Goal: Information Seeking & Learning: Check status

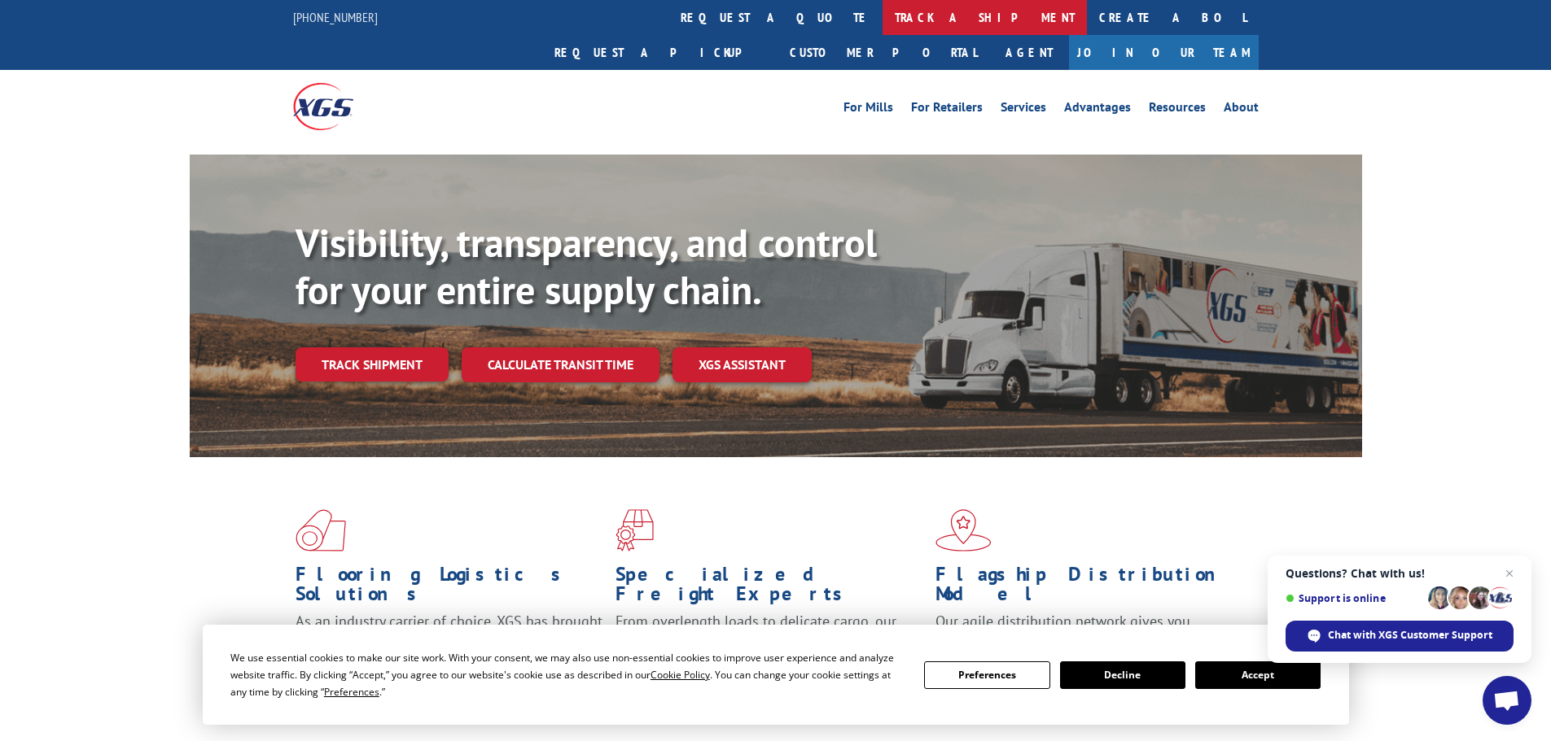
click at [882, 18] on link "track a shipment" at bounding box center [984, 17] width 204 height 35
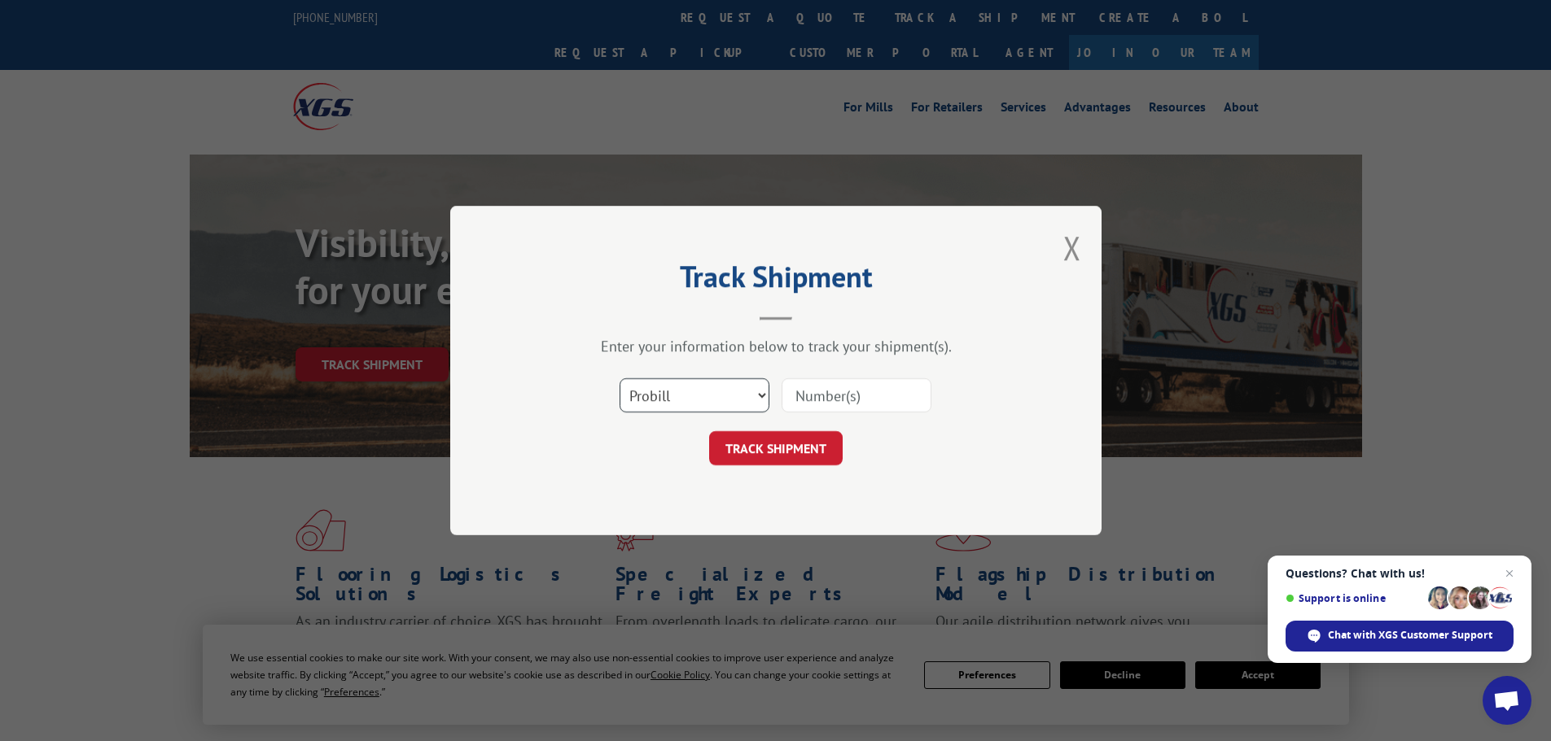
click at [759, 393] on select "Select category... Probill BOL PO" at bounding box center [694, 395] width 150 height 34
click at [619, 378] on select "Select category... Probill BOL PO" at bounding box center [694, 395] width 150 height 34
click at [805, 393] on input at bounding box center [856, 395] width 150 height 34
click at [765, 396] on select "Select category... Probill BOL PO" at bounding box center [694, 395] width 150 height 34
select select "bol"
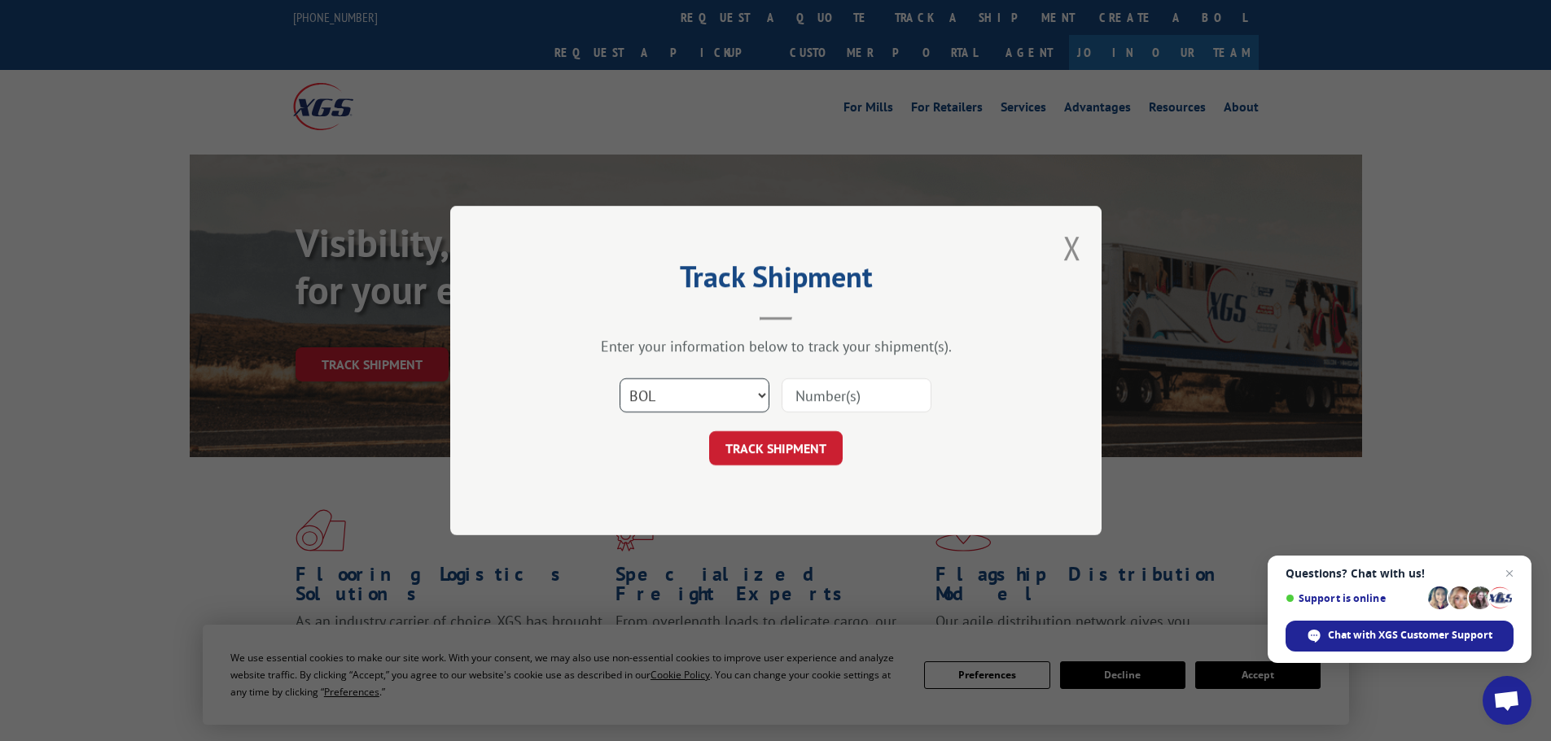
click at [619, 378] on select "Select category... Probill BOL PO" at bounding box center [694, 395] width 150 height 34
click at [805, 396] on input at bounding box center [856, 395] width 150 height 34
type input "7072857"
click at [709, 431] on button "TRACK SHIPMENT" at bounding box center [775, 448] width 133 height 34
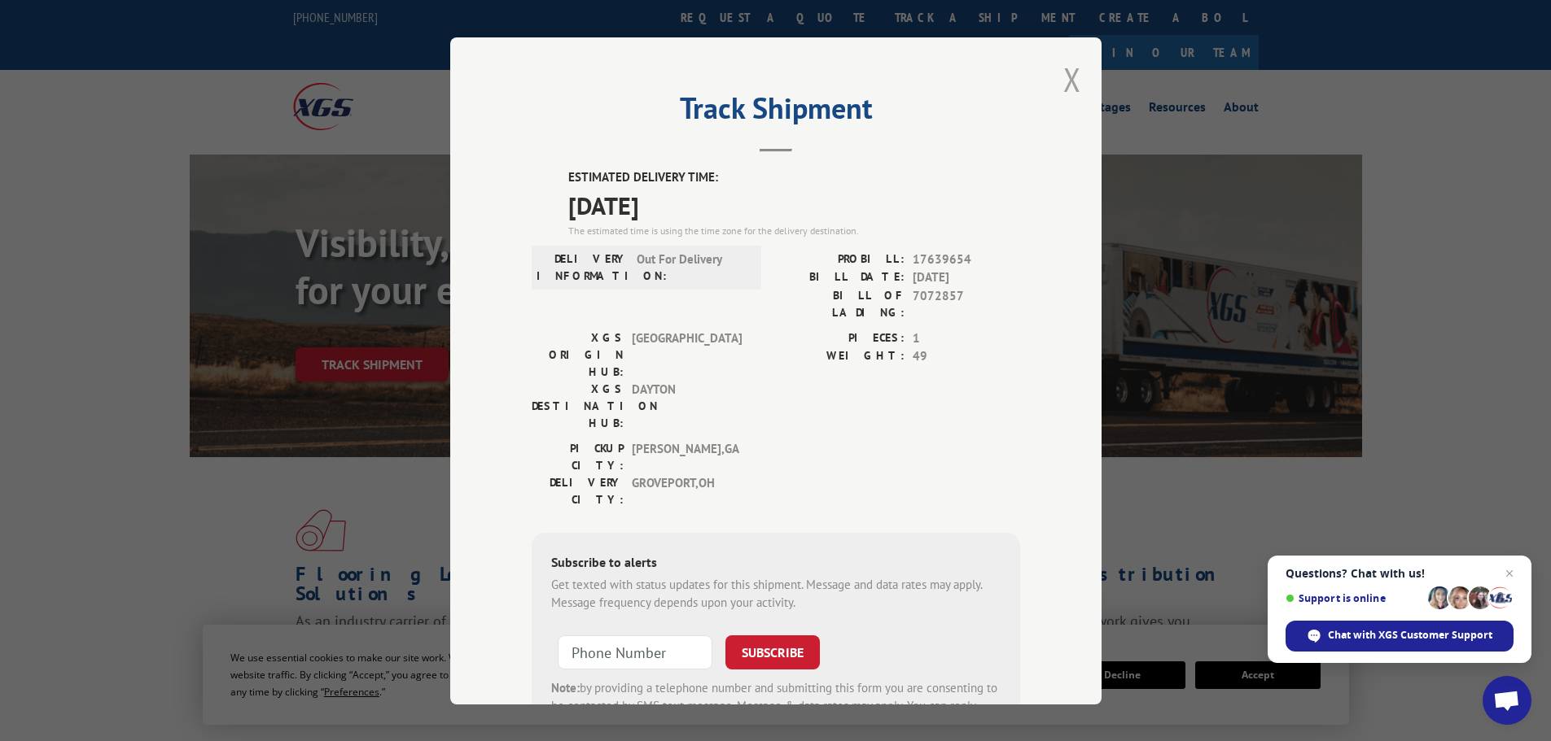
click at [1072, 80] on button "Close modal" at bounding box center [1072, 79] width 18 height 43
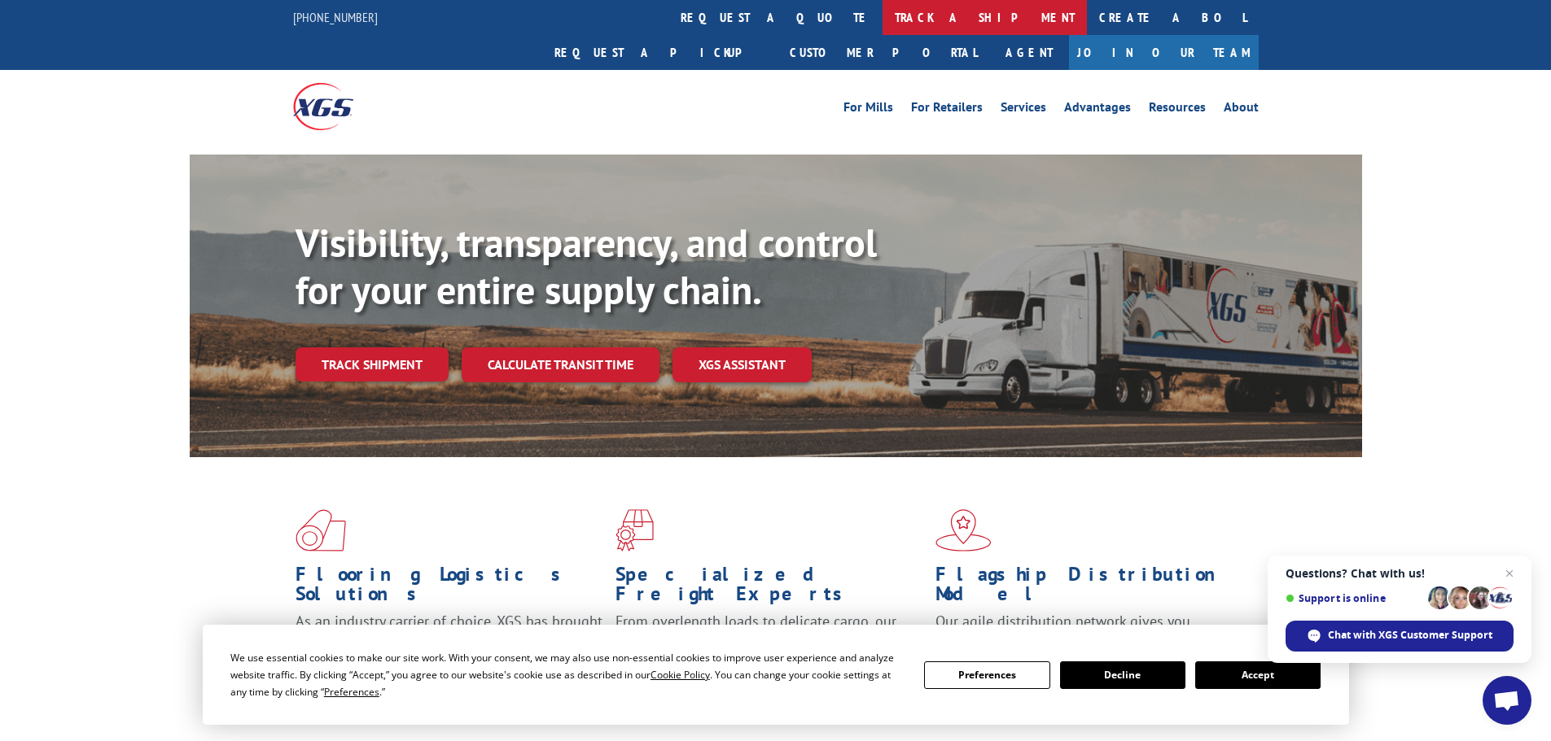
click at [882, 15] on link "track a shipment" at bounding box center [984, 17] width 204 height 35
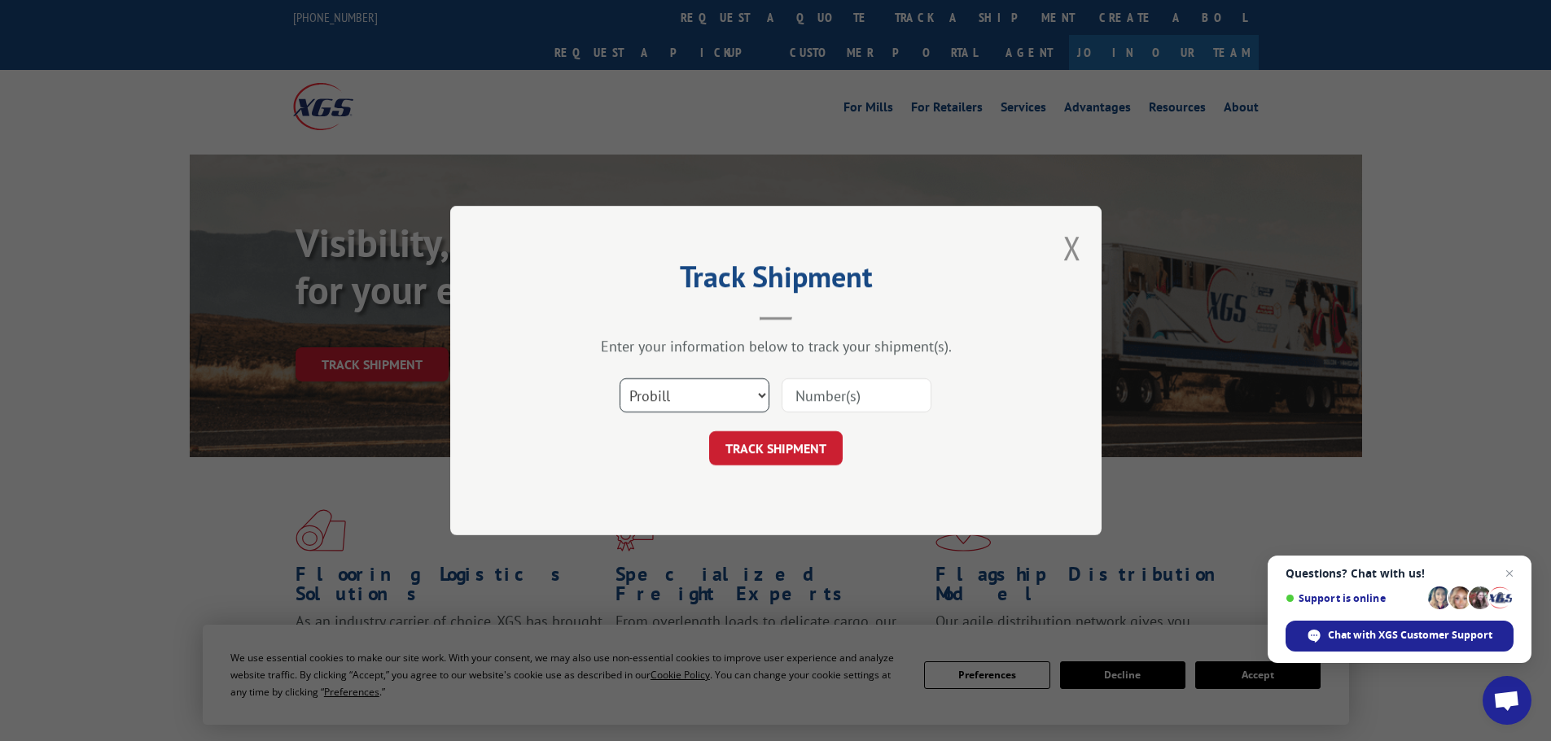
click at [759, 395] on select "Select category... Probill BOL PO" at bounding box center [694, 395] width 150 height 34
select select "bol"
click at [619, 378] on select "Select category... Probill BOL PO" at bounding box center [694, 395] width 150 height 34
click at [838, 395] on input at bounding box center [856, 395] width 150 height 34
type input "5614112"
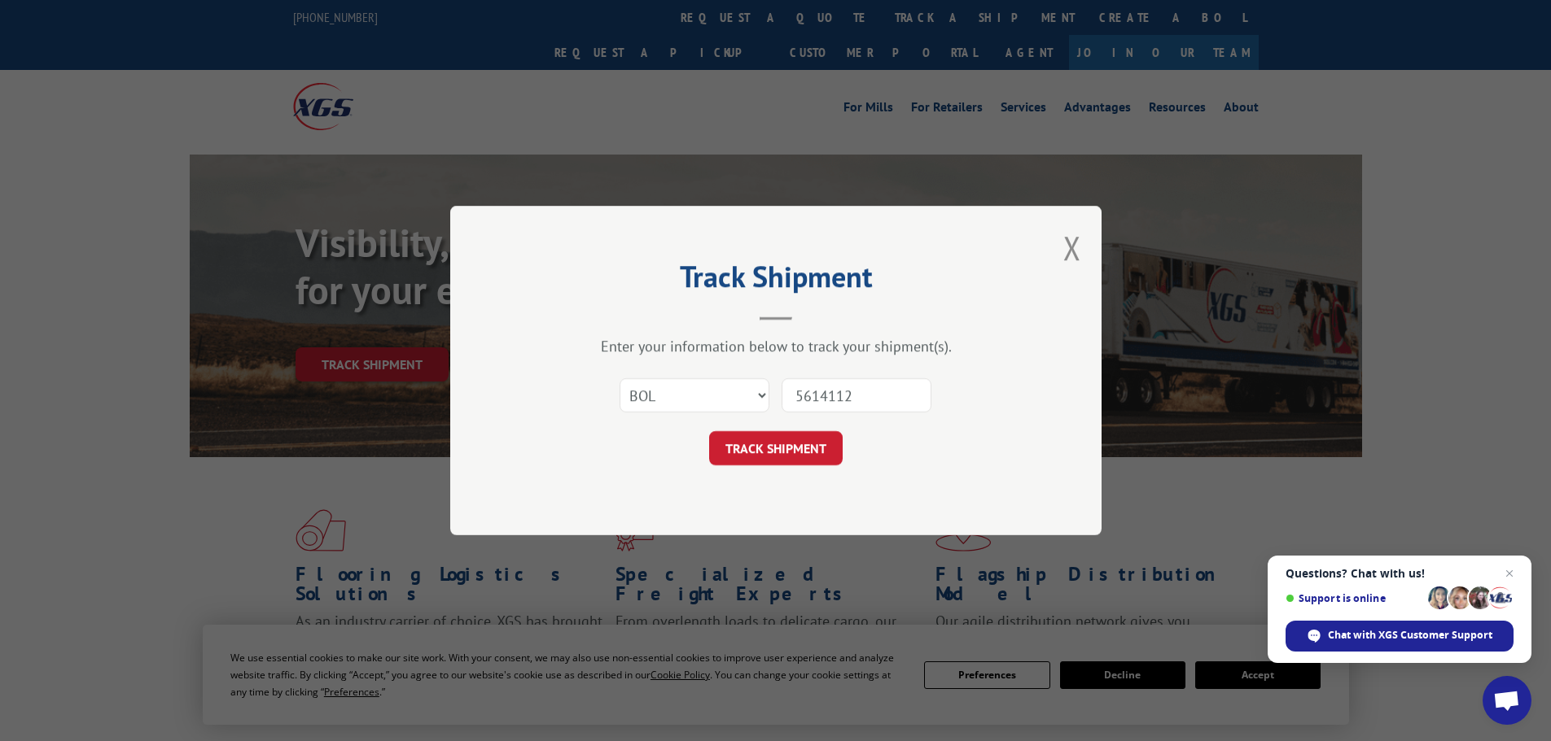
click button "TRACK SHIPMENT" at bounding box center [775, 448] width 133 height 34
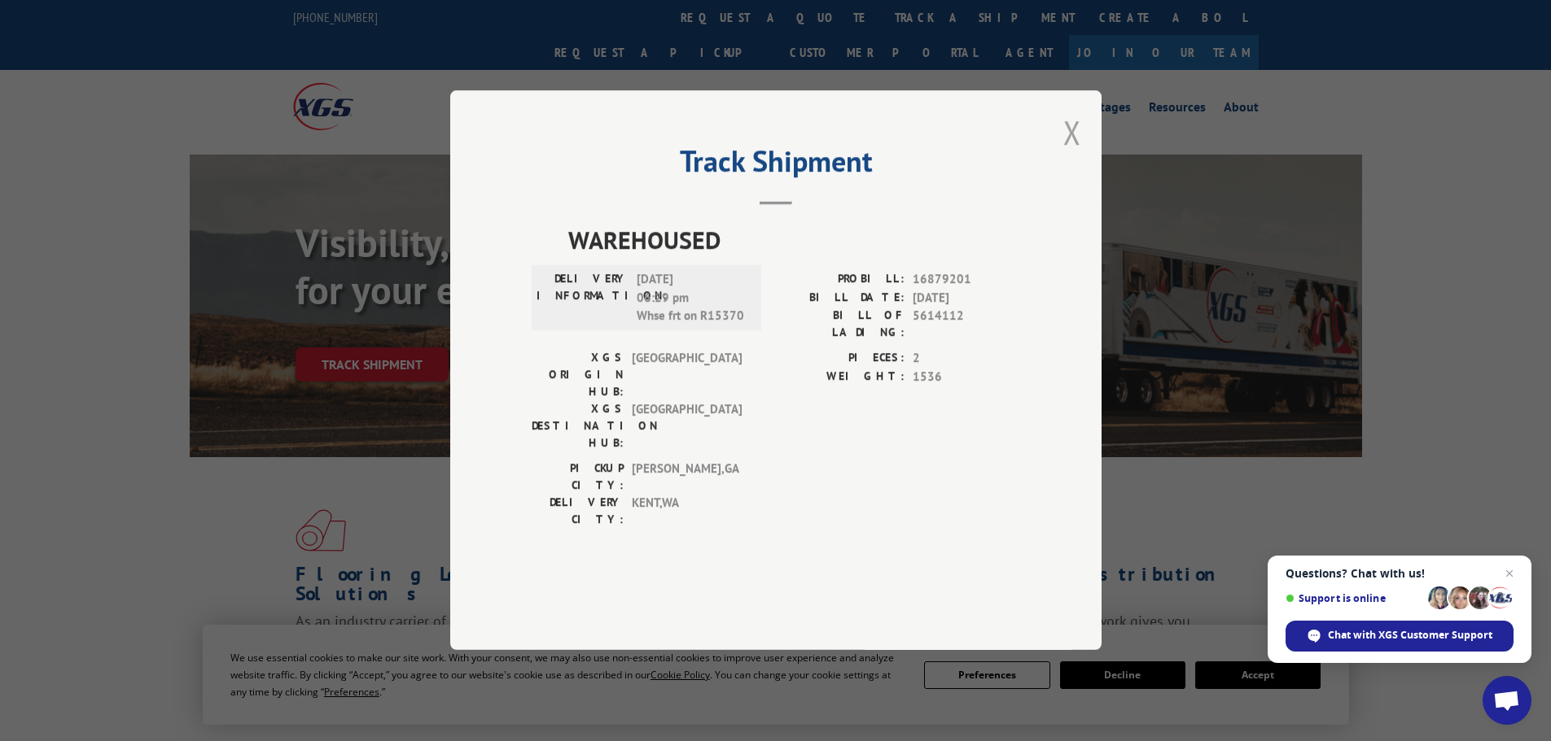
click at [1075, 154] on button "Close modal" at bounding box center [1072, 132] width 18 height 43
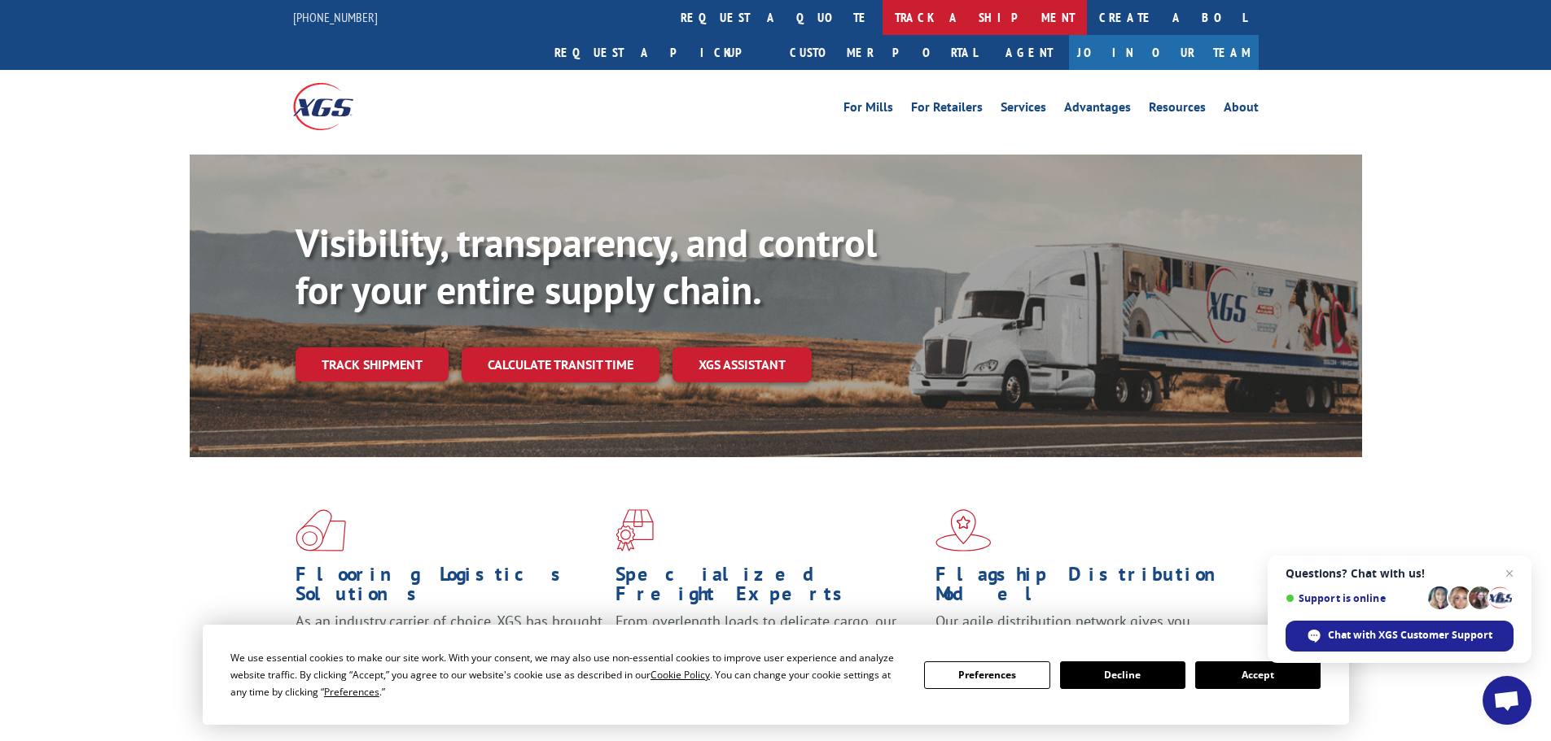
click at [882, 13] on link "track a shipment" at bounding box center [984, 17] width 204 height 35
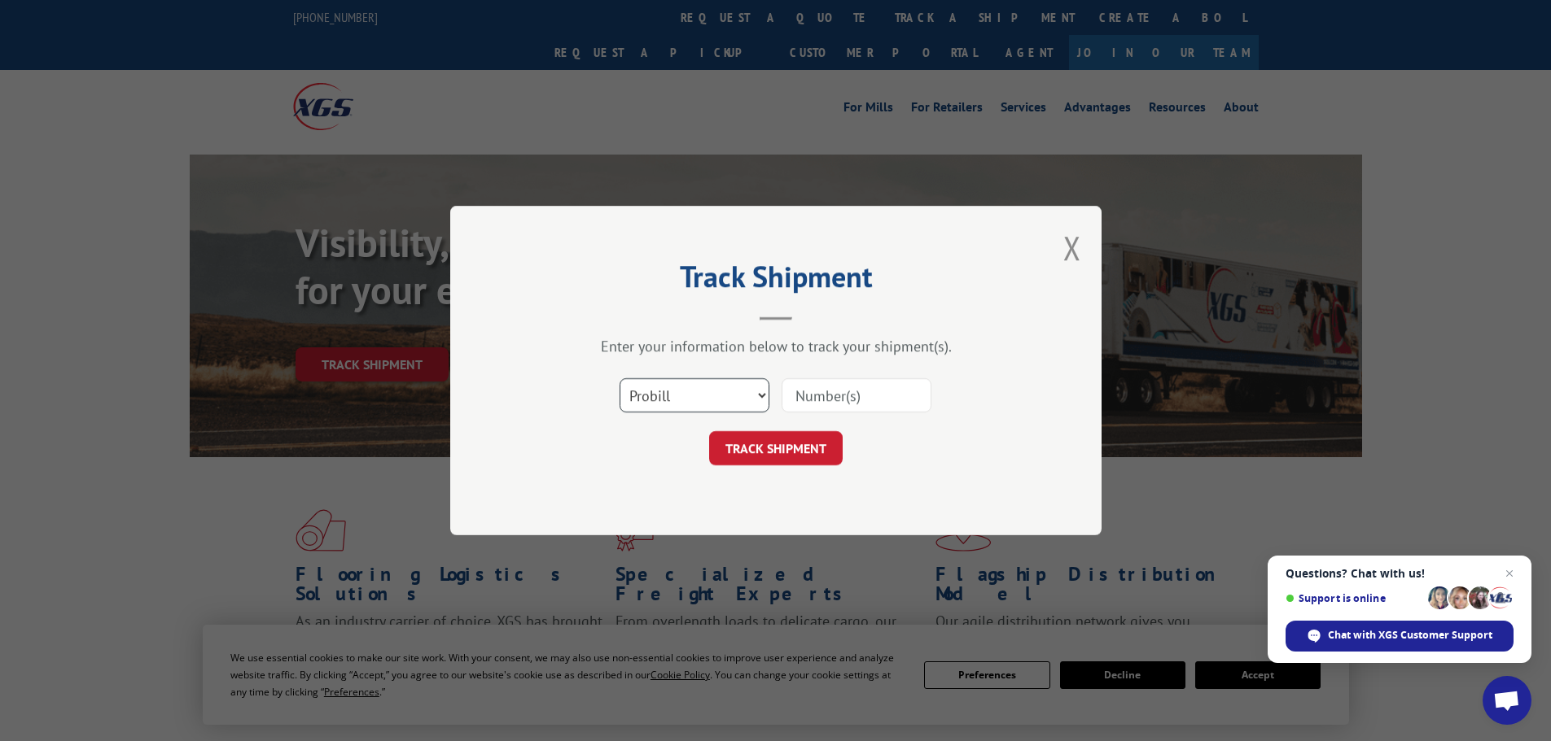
click at [760, 392] on select "Select category... Probill BOL PO" at bounding box center [694, 395] width 150 height 34
select select "bol"
click at [619, 378] on select "Select category... Probill BOL PO" at bounding box center [694, 395] width 150 height 34
click at [849, 399] on input at bounding box center [856, 395] width 150 height 34
type input "5624112"
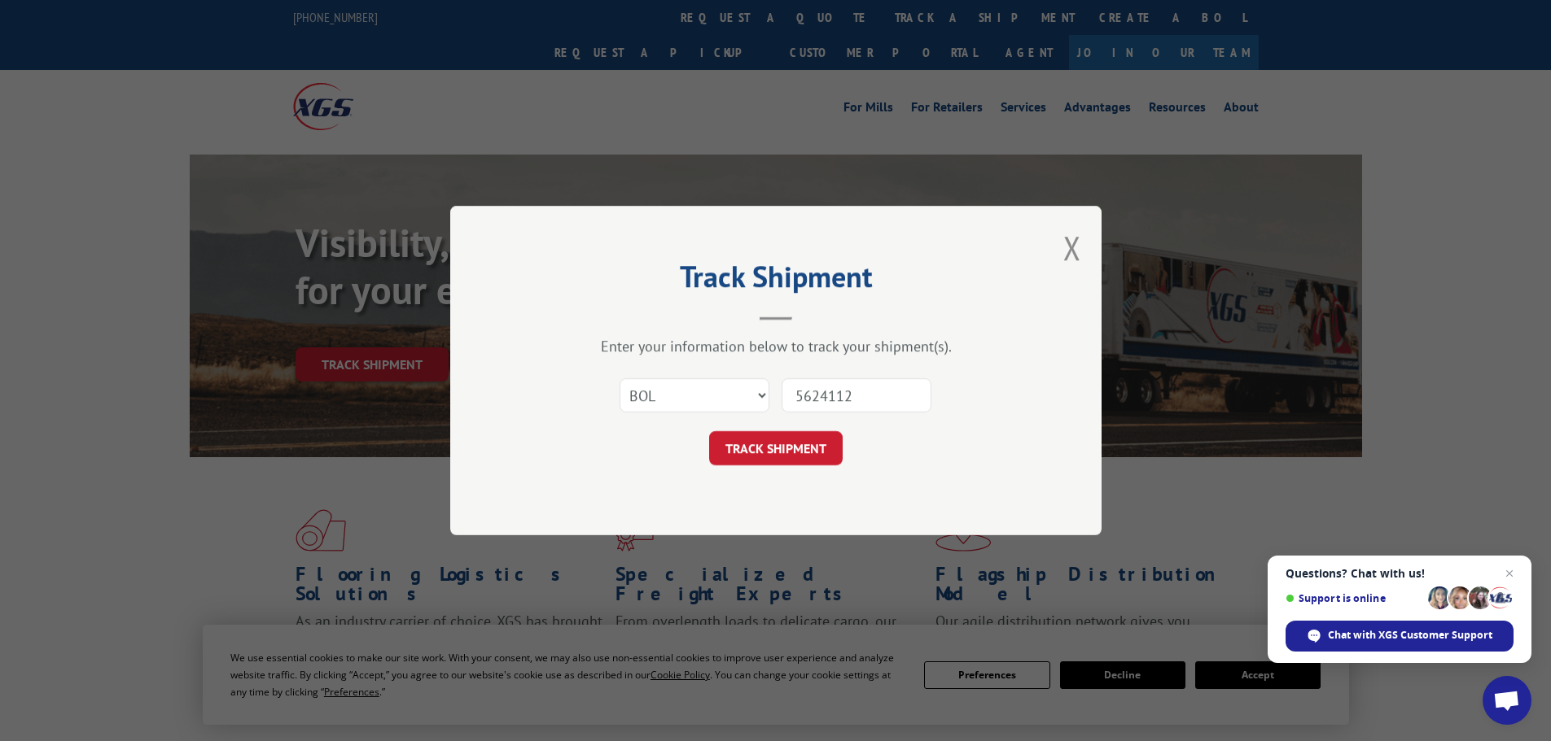
click at [709, 431] on button "TRACK SHIPMENT" at bounding box center [775, 448] width 133 height 34
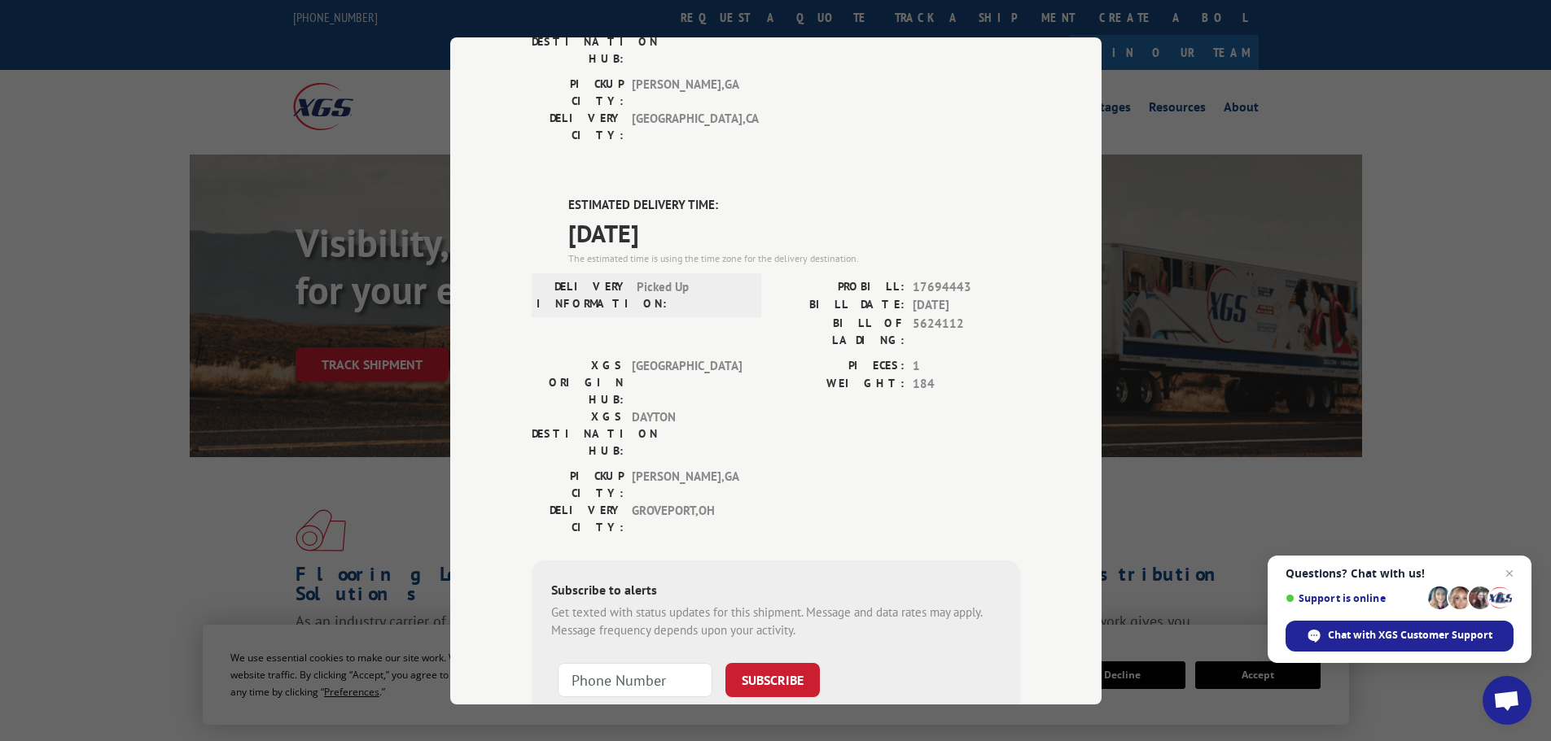
scroll to position [299, 0]
